Goal: Information Seeking & Learning: Check status

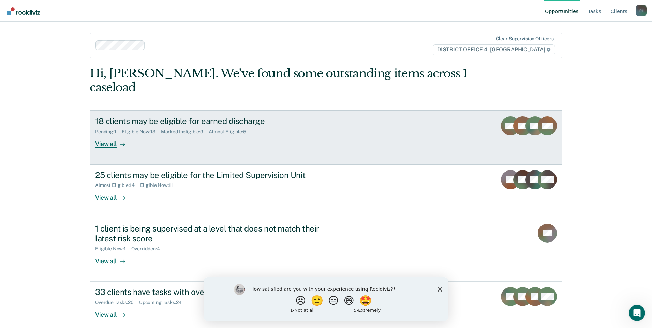
click at [97, 135] on div "View all" at bounding box center [114, 141] width 38 height 13
